Goal: Find contact information: Find contact information

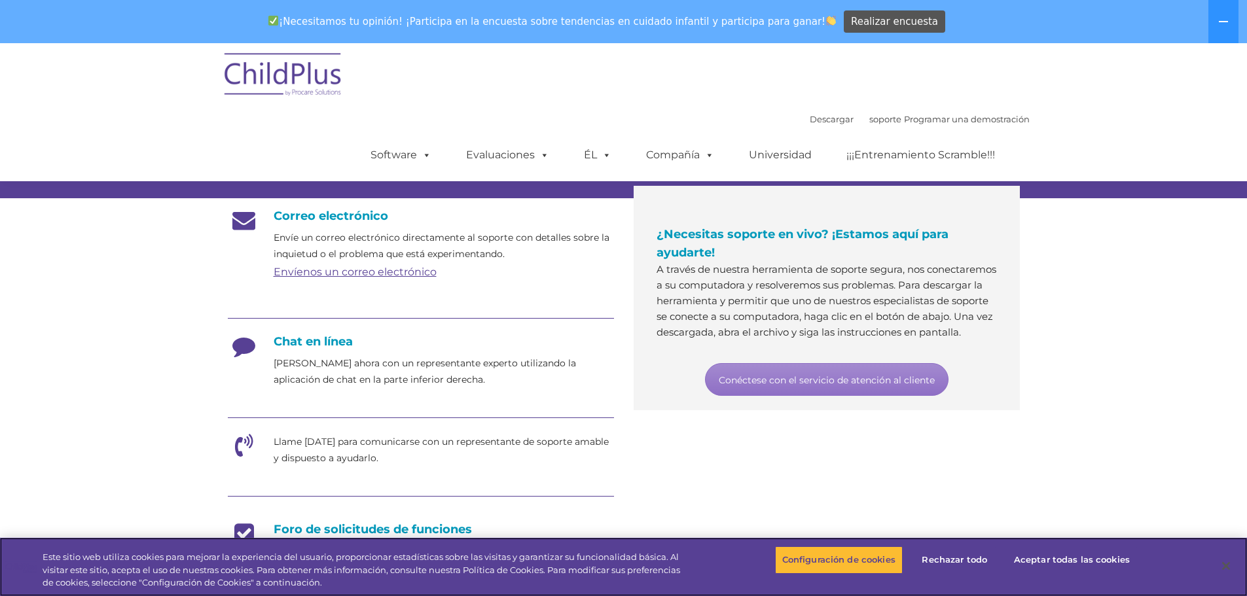
scroll to position [196, 0]
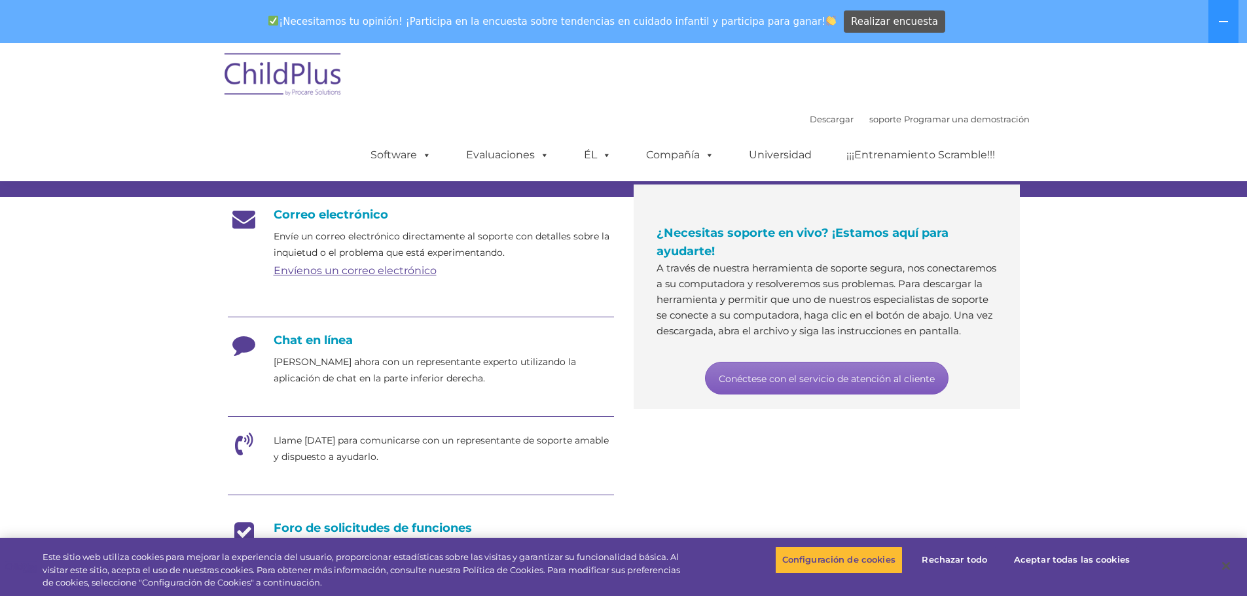
click at [891, 385] on font "Conéctese con el servicio de atención al cliente" at bounding box center [827, 379] width 216 height 12
click at [324, 349] on div "Chat en línea Chatee ahora con un representante experto utilizando la aplicació…" at bounding box center [421, 360] width 386 height 54
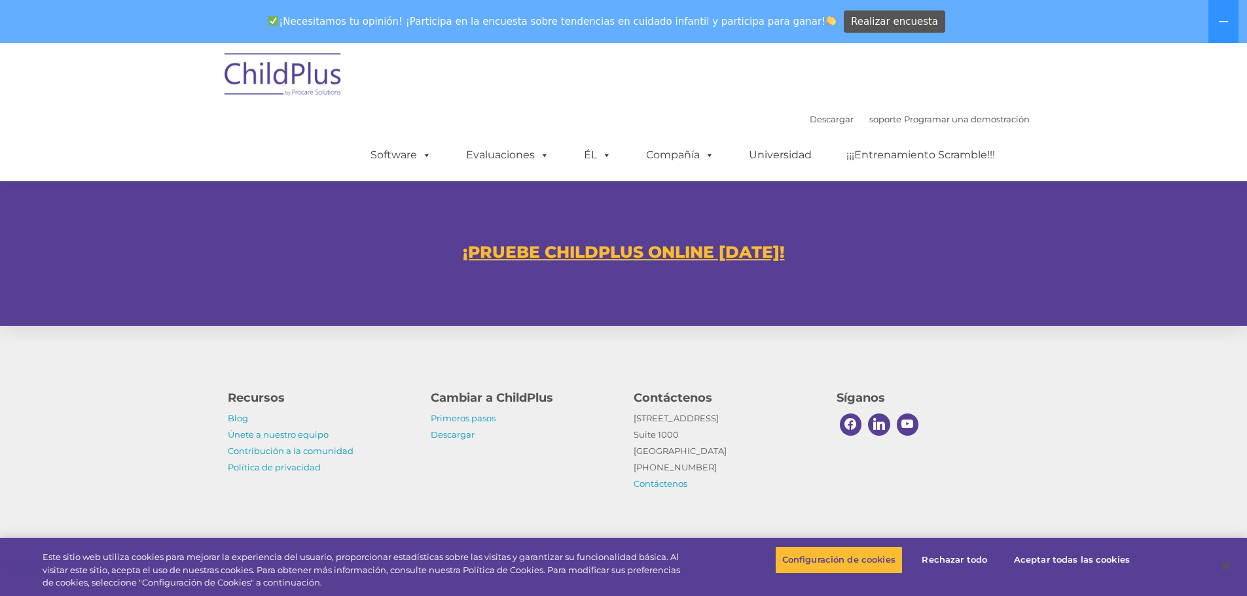
scroll to position [814, 0]
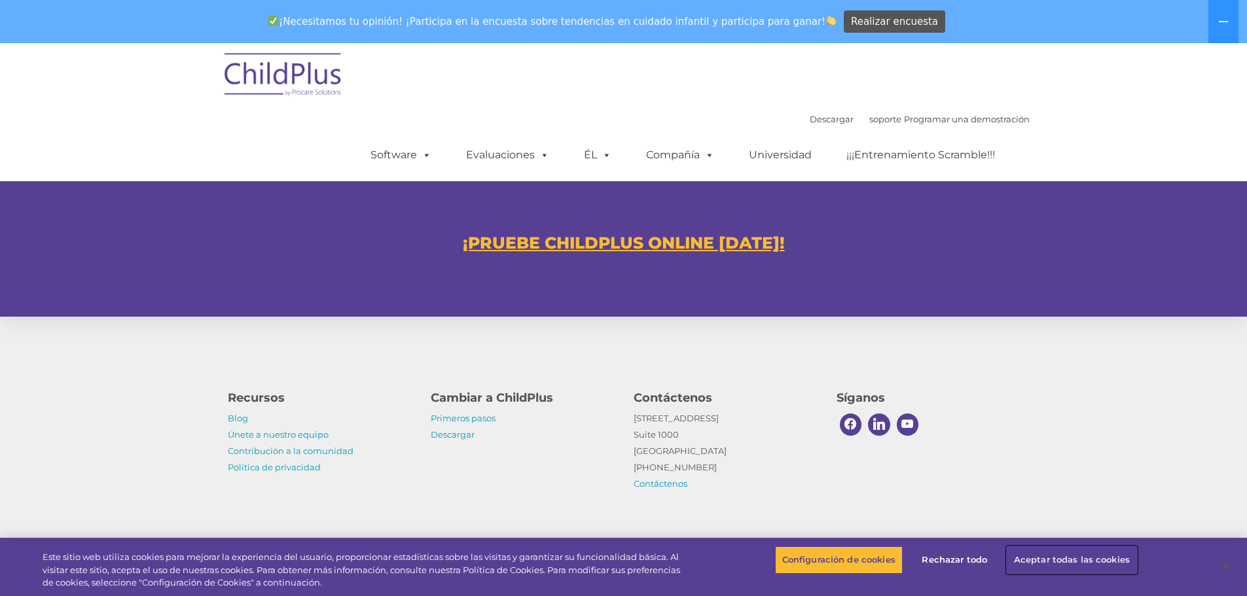
click at [1053, 558] on font "Aceptar todas las cookies" at bounding box center [1072, 559] width 116 height 10
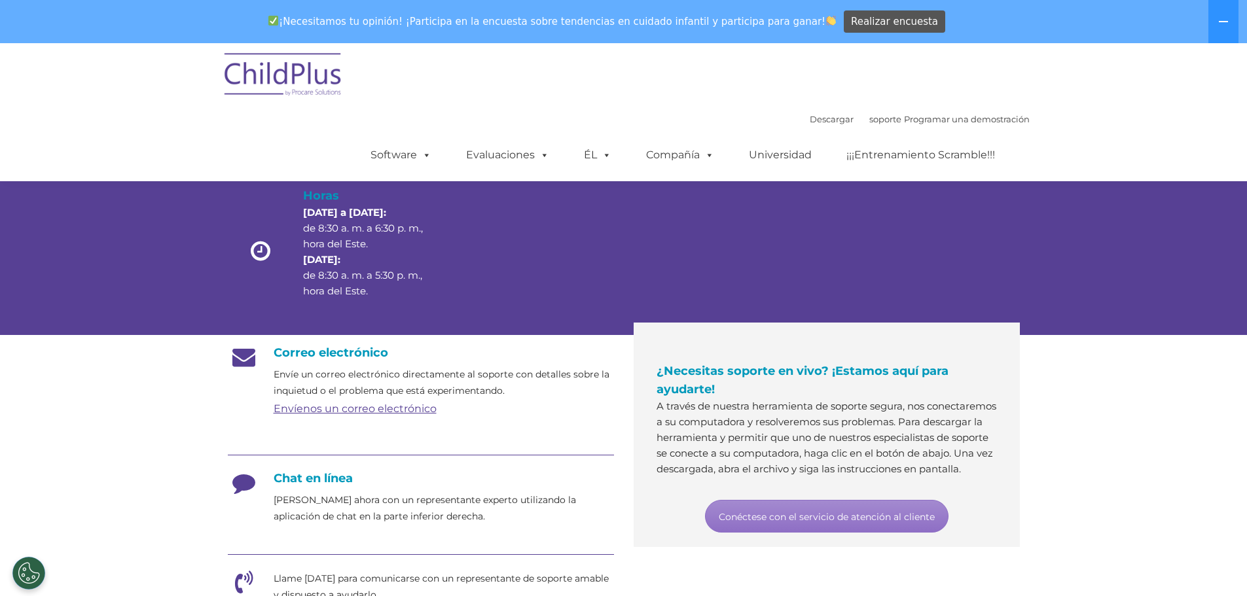
scroll to position [0, 0]
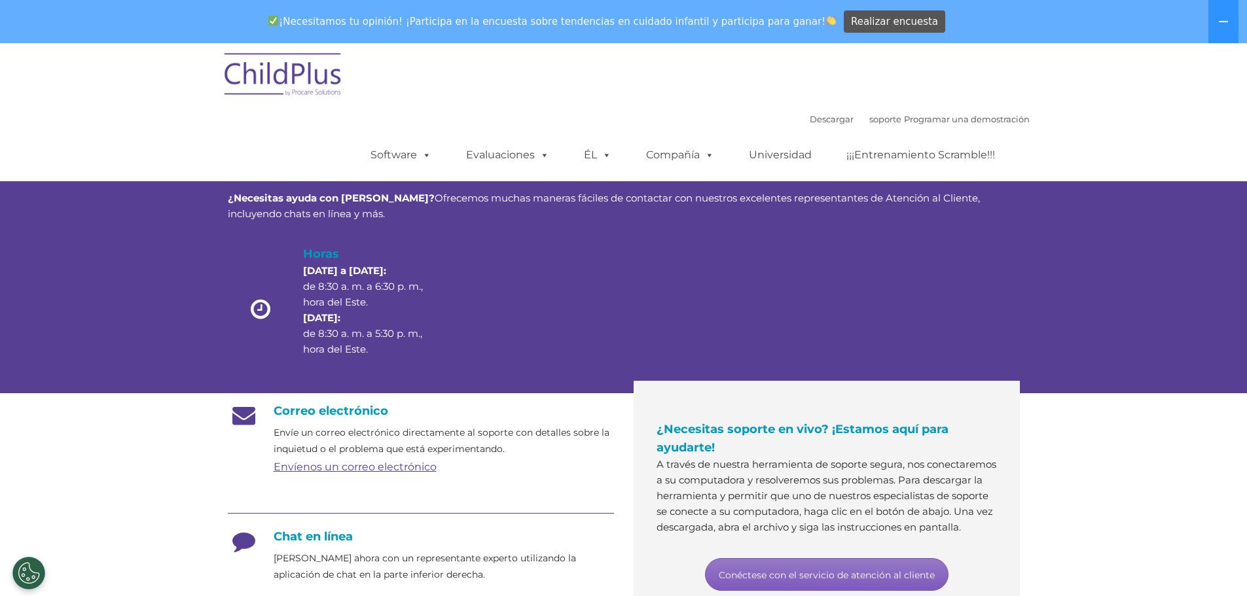
click at [914, 581] on font "Conéctese con el servicio de atención al cliente" at bounding box center [827, 575] width 216 height 12
click at [1055, 268] on div "Atención al cliente ¿Necesitas ayuda con ChildPlus? Ofrecemos muchas maneras fá…" at bounding box center [623, 241] width 1247 height 304
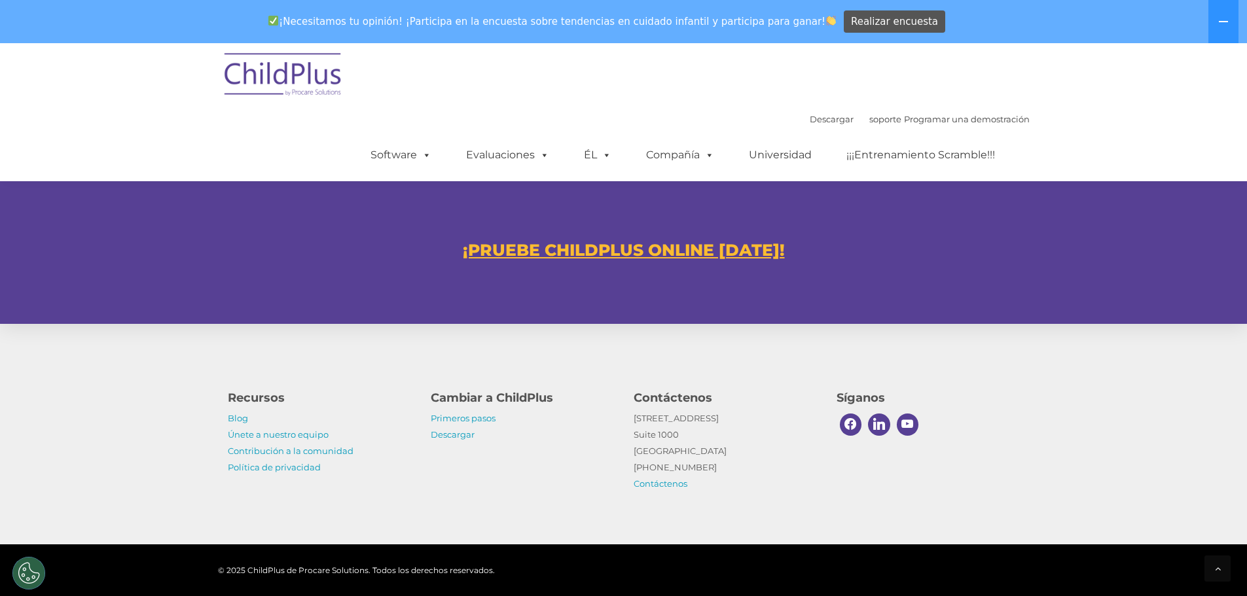
scroll to position [814, 0]
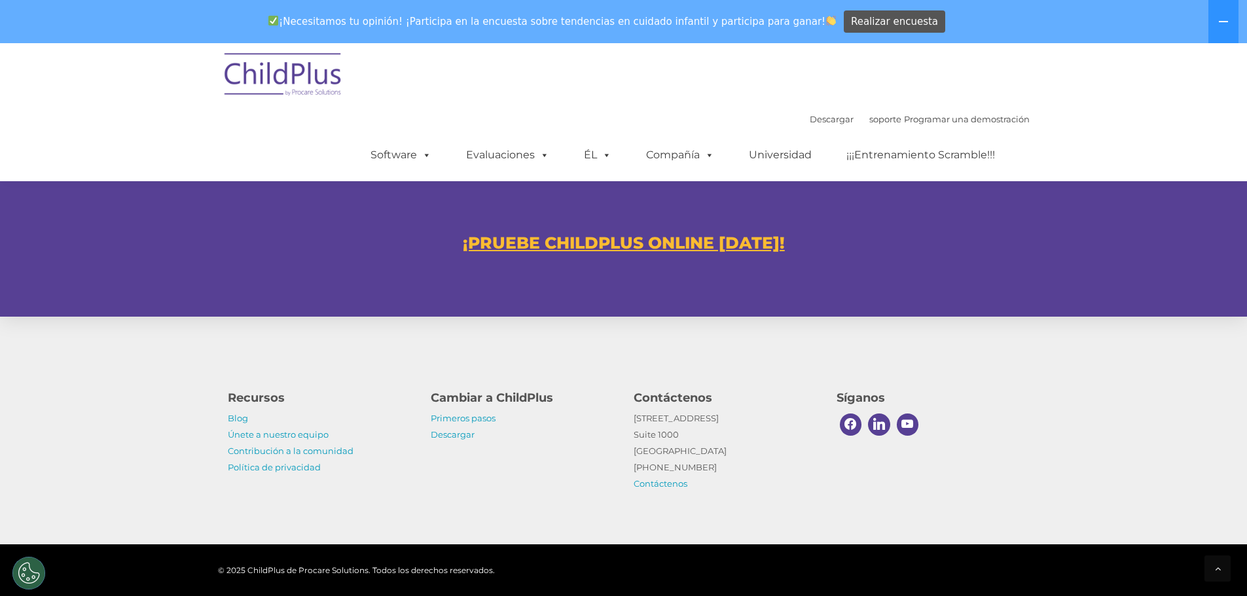
click at [625, 245] on font "¡PRUEBE CHILDPLUS ONLINE [DATE]!" at bounding box center [624, 243] width 322 height 20
click at [450, 434] on font "Descargar" at bounding box center [453, 434] width 44 height 10
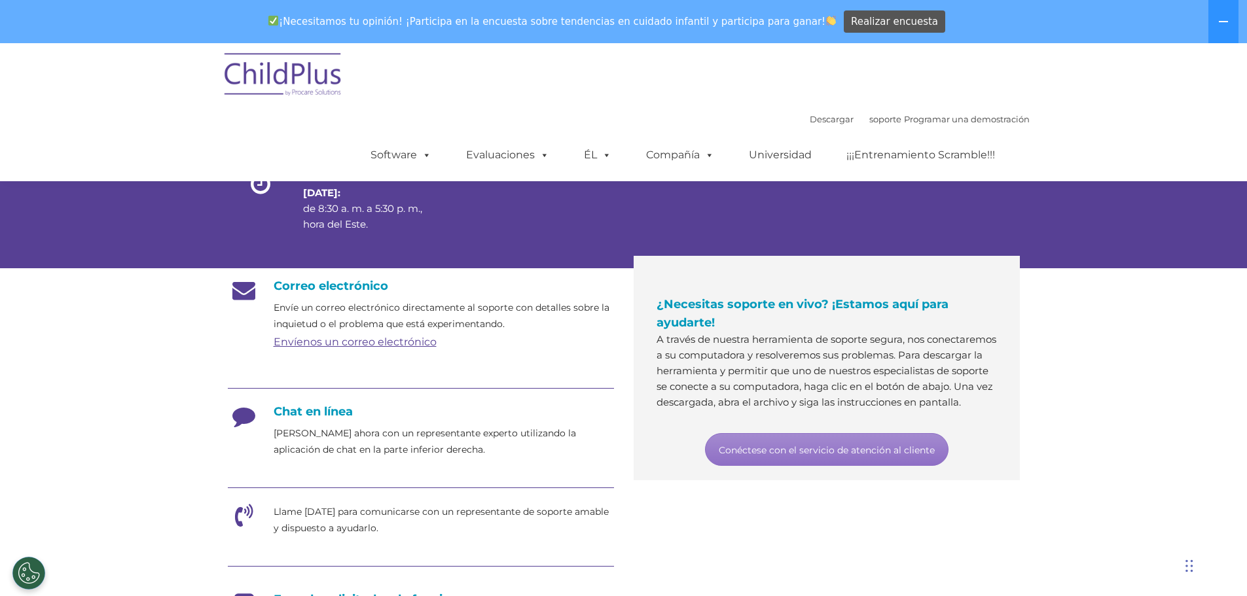
scroll to position [131, 0]
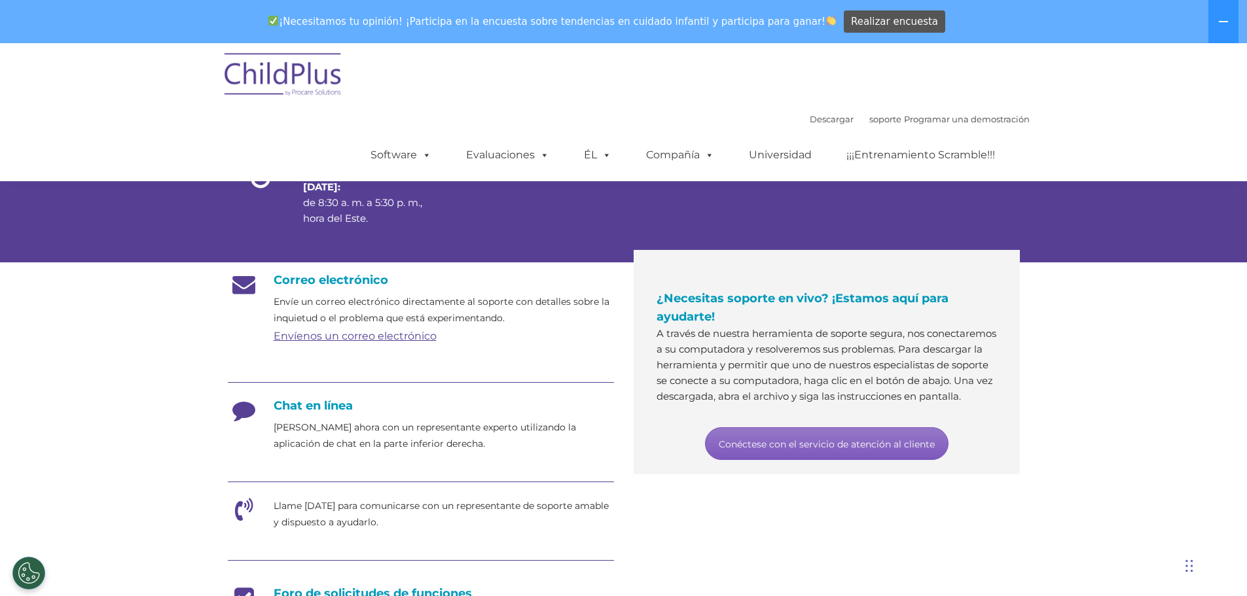
click at [876, 450] on font "Conéctese con el servicio de atención al cliente" at bounding box center [827, 445] width 216 height 12
